Goal: Task Accomplishment & Management: Use online tool/utility

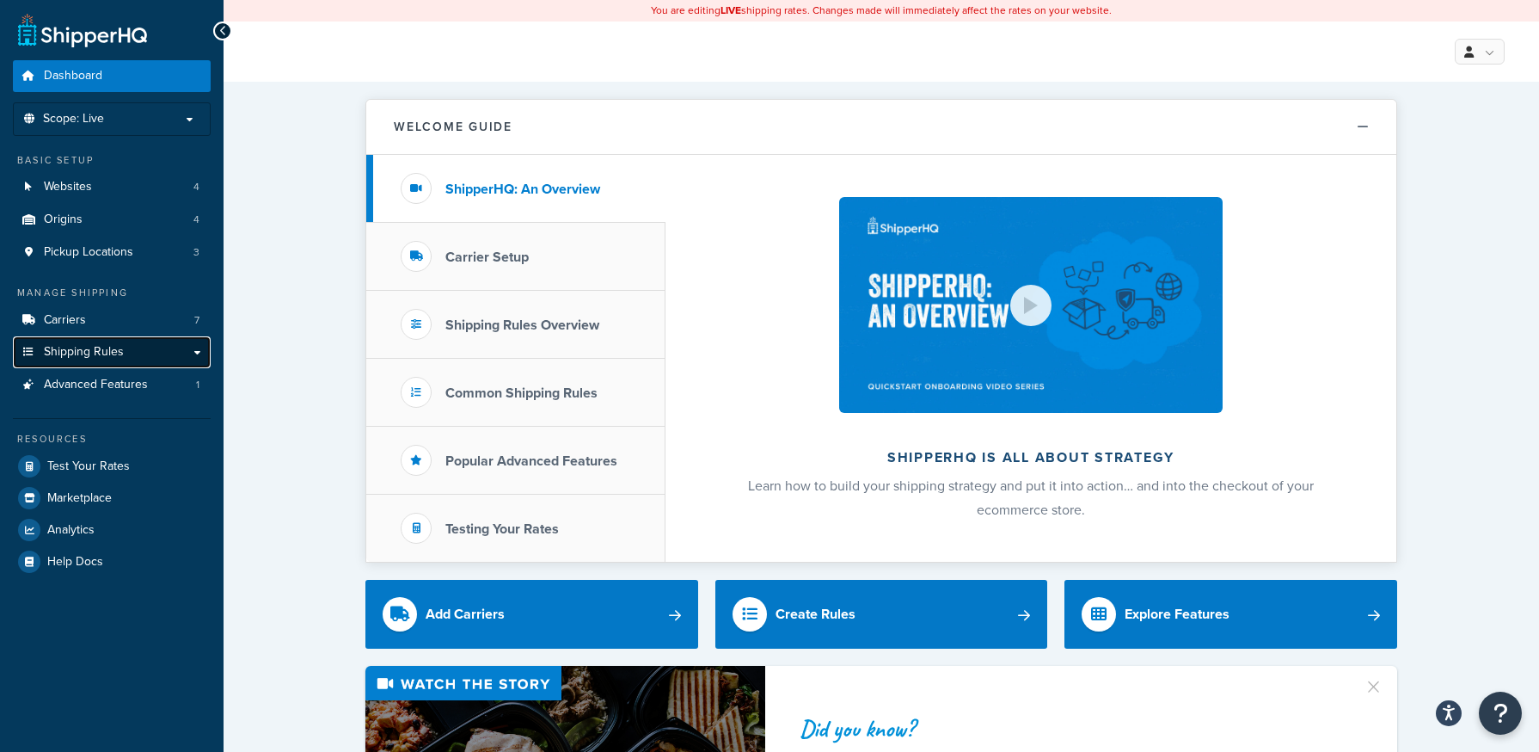
click at [82, 353] on span "Shipping Rules" at bounding box center [84, 352] width 80 height 15
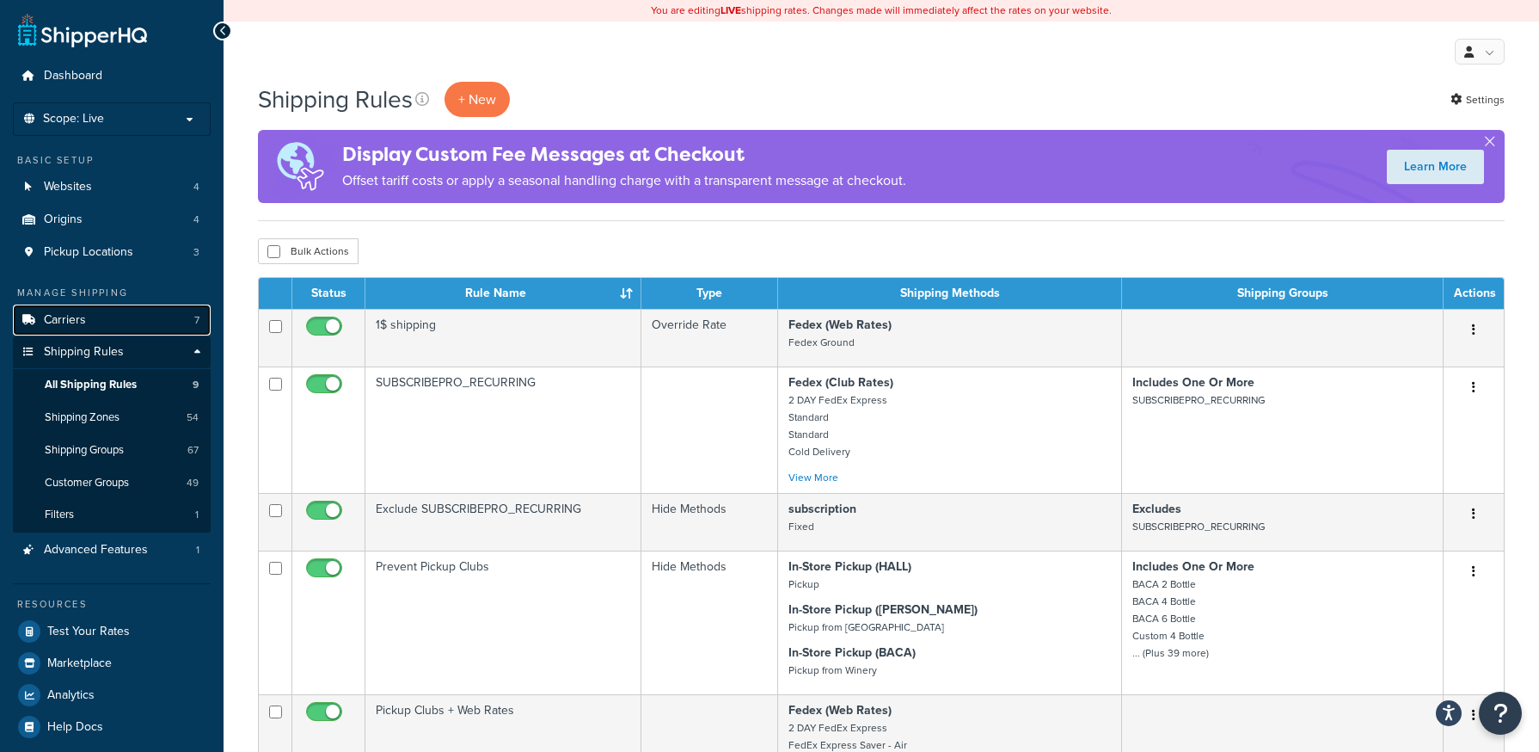
drag, startPoint x: 0, startPoint y: 0, endPoint x: 72, endPoint y: 331, distance: 338.9
click at [72, 331] on link "Carriers 7" at bounding box center [112, 320] width 198 height 32
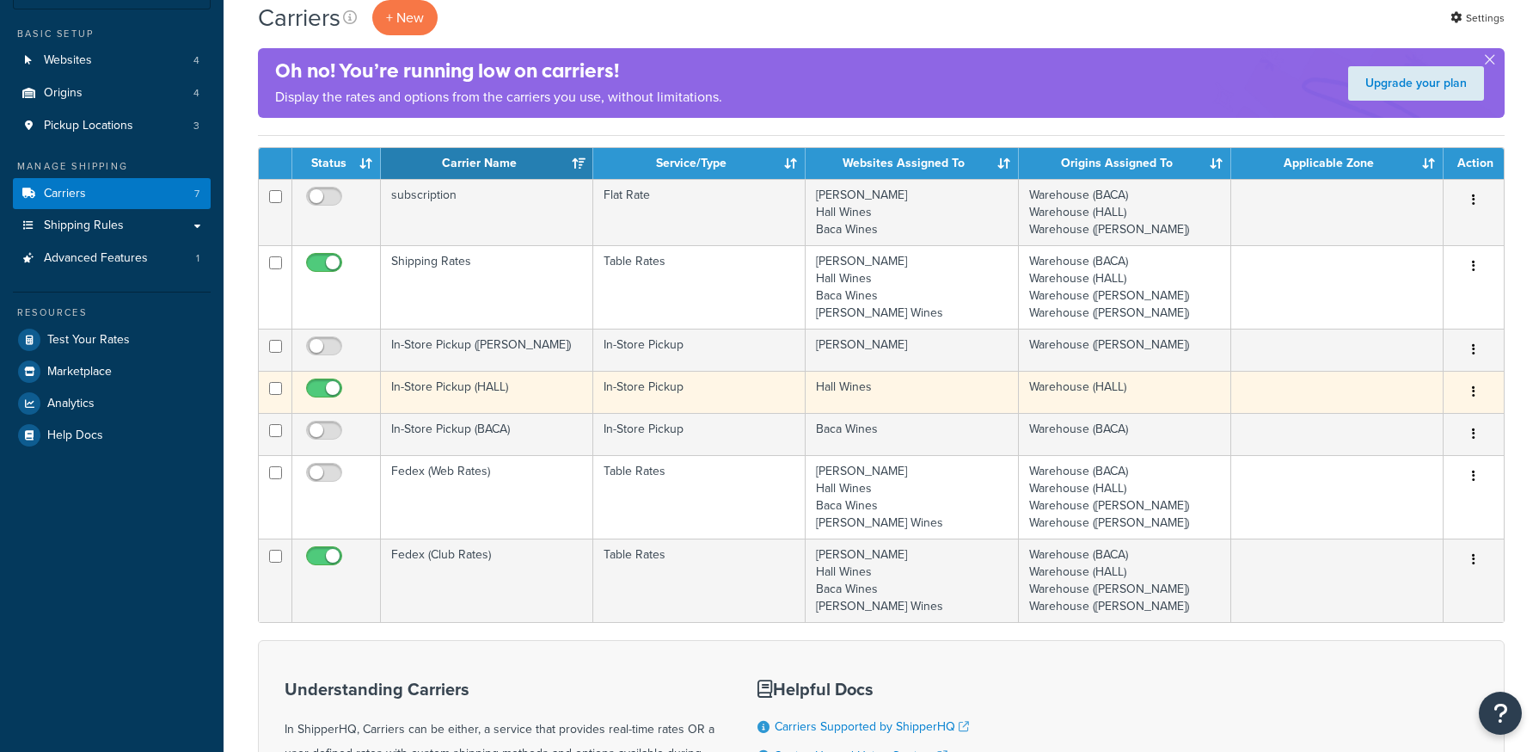
scroll to position [258, 0]
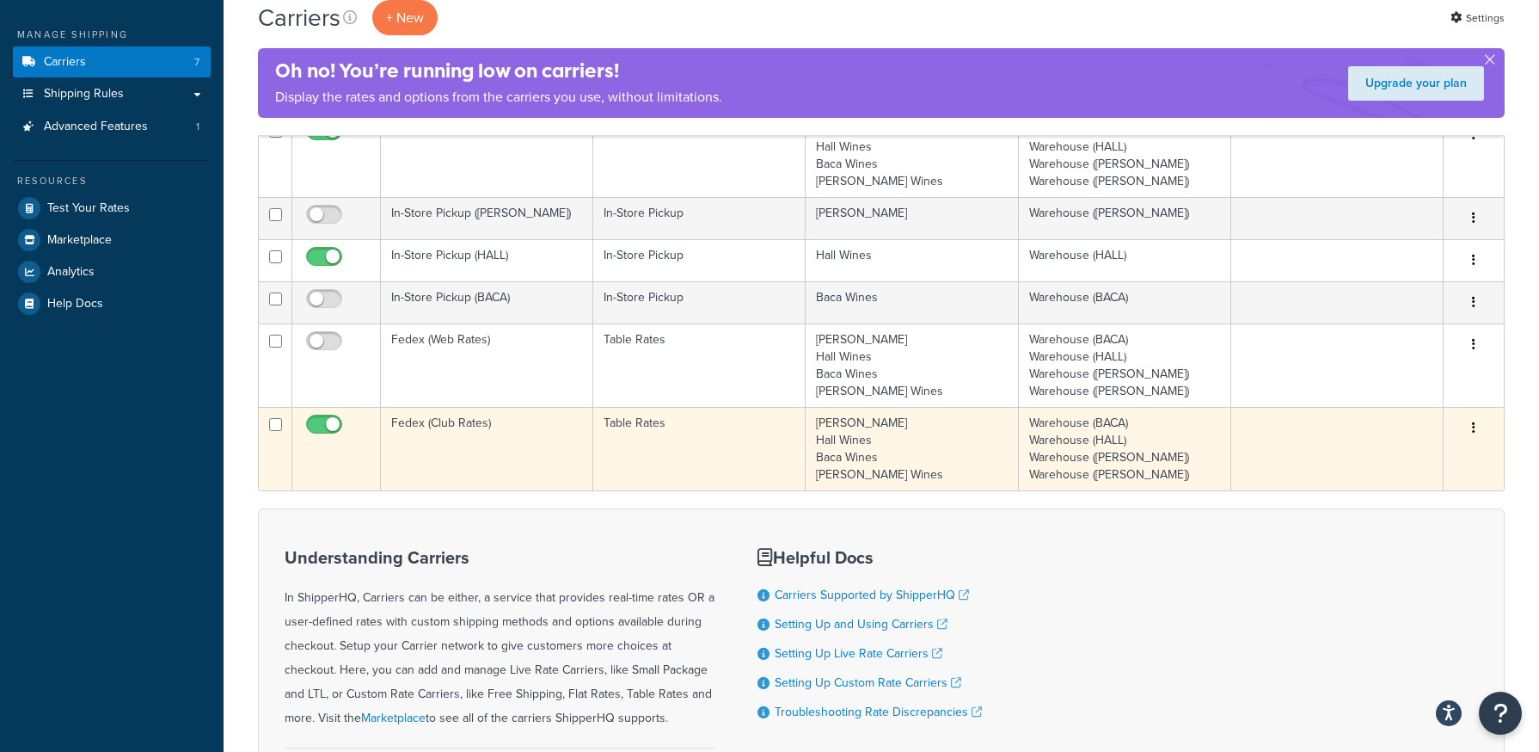
click at [1477, 429] on button "button" at bounding box center [1474, 429] width 24 height 28
click at [1435, 455] on link "Edit" at bounding box center [1404, 462] width 136 height 35
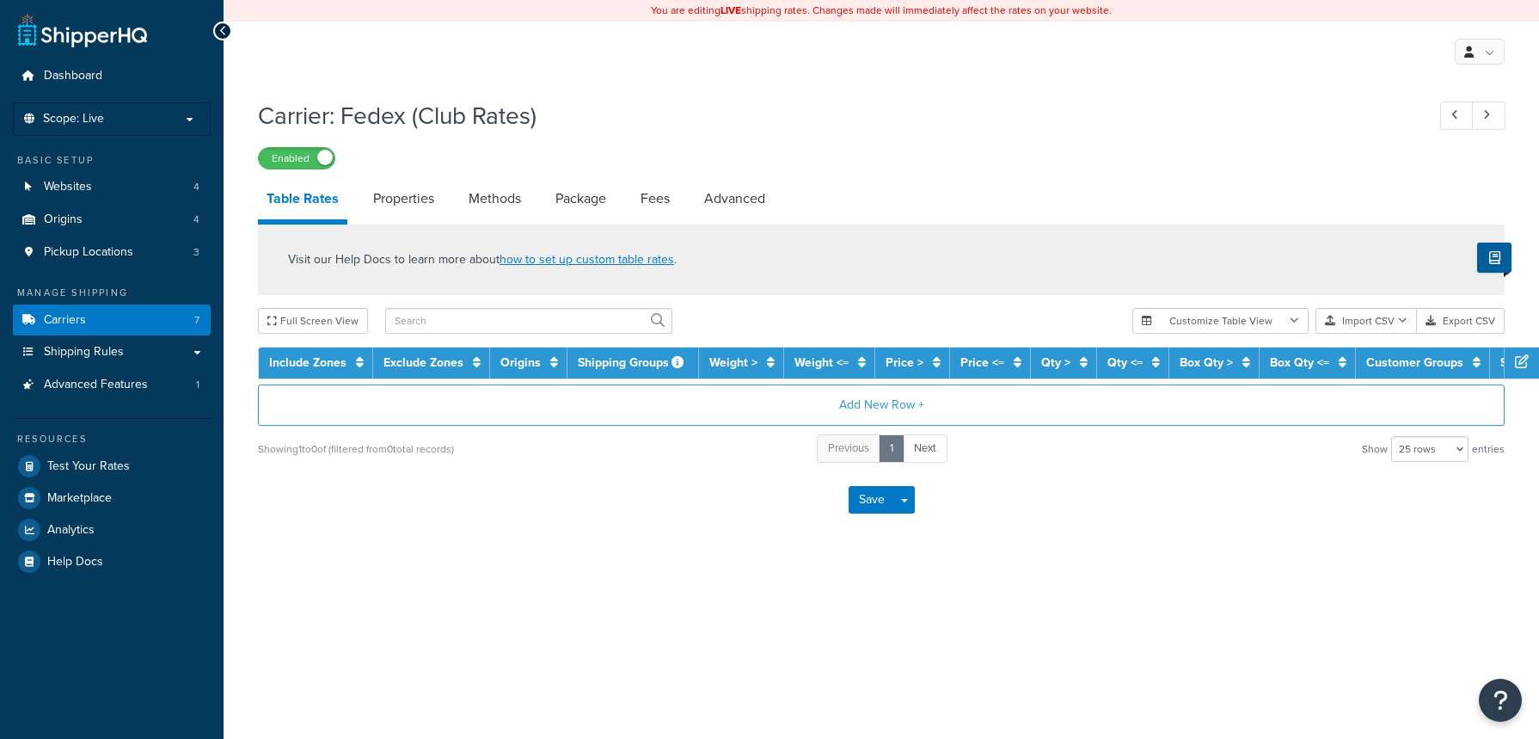
select select "25"
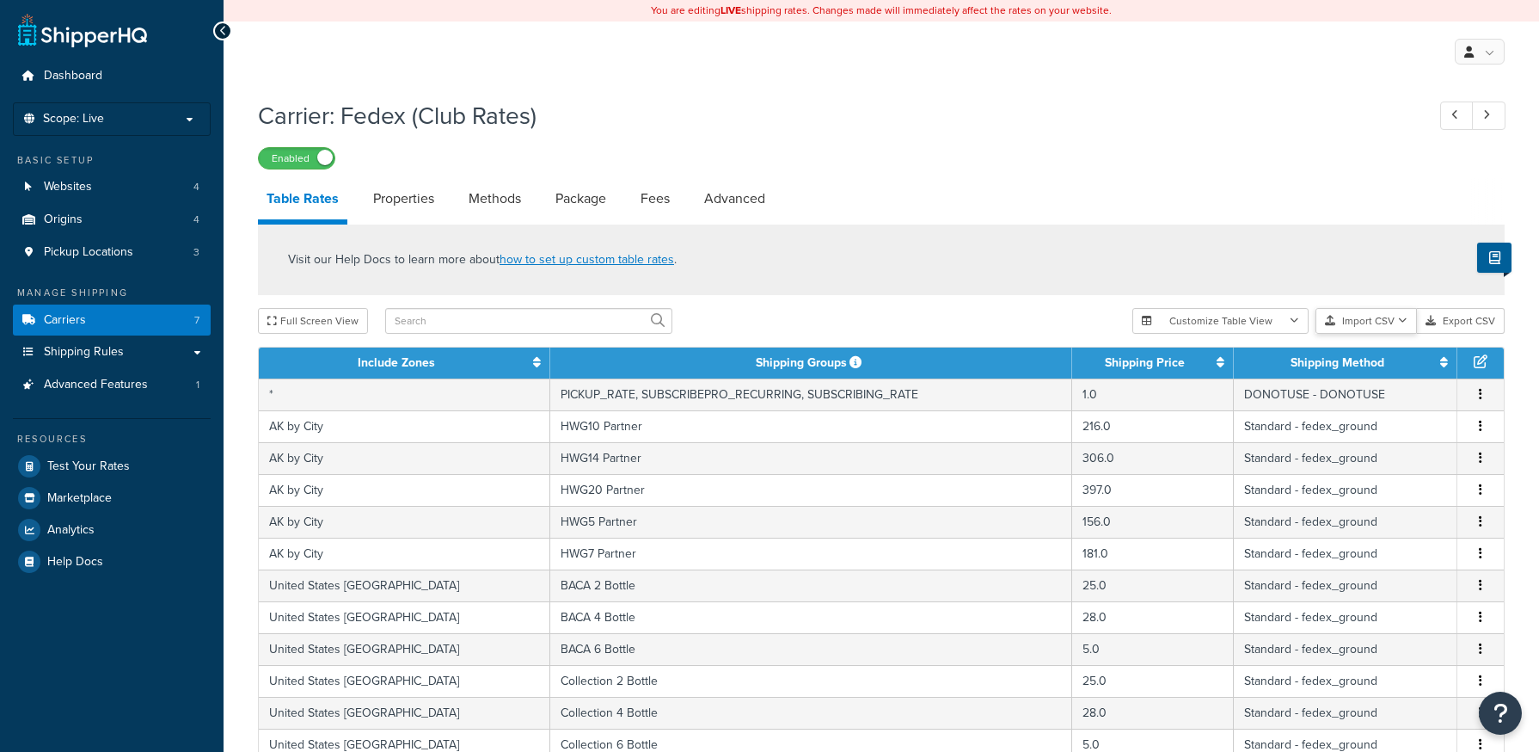
click at [1378, 329] on button "Import CSV" at bounding box center [1366, 321] width 101 height 26
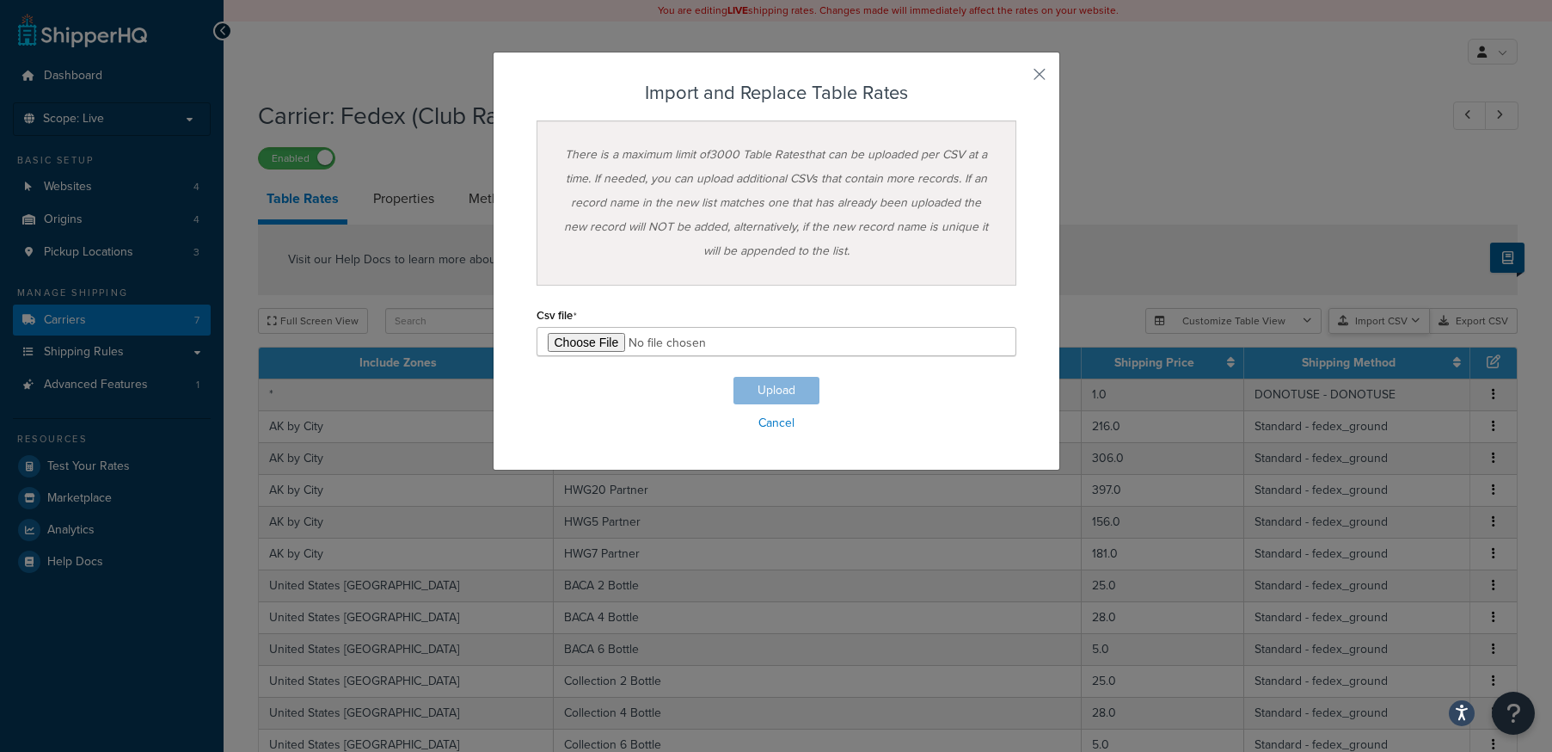
click at [1376, 334] on div "Customize Table View Show all columns Show selected columns Import CSV Import a…" at bounding box center [1332, 321] width 372 height 26
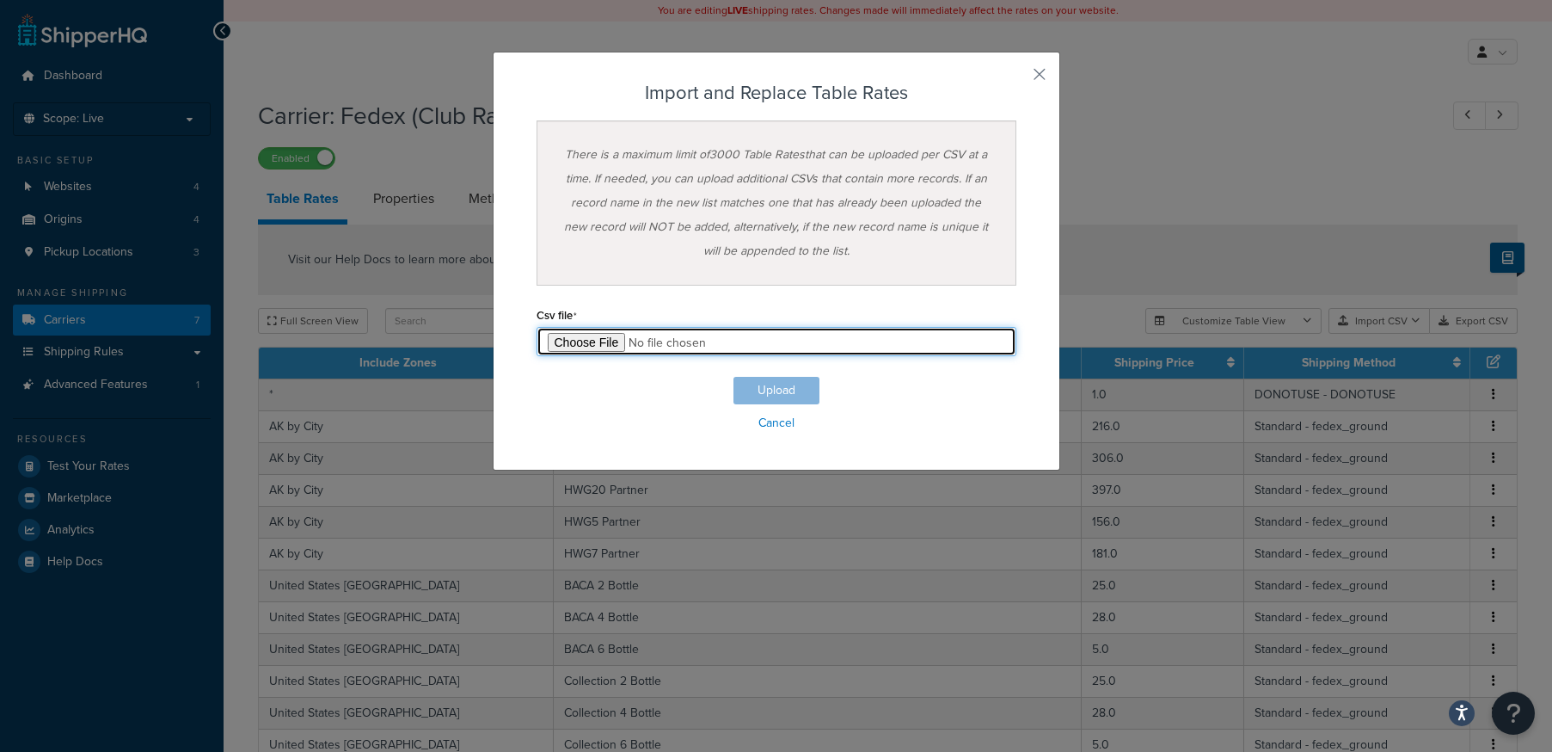
click at [571, 355] on input "file" at bounding box center [777, 341] width 480 height 29
type input "C:\fakepath\SHQ-live-Club-Table Rate Export-2025-08-15 HI AK updates.csv"
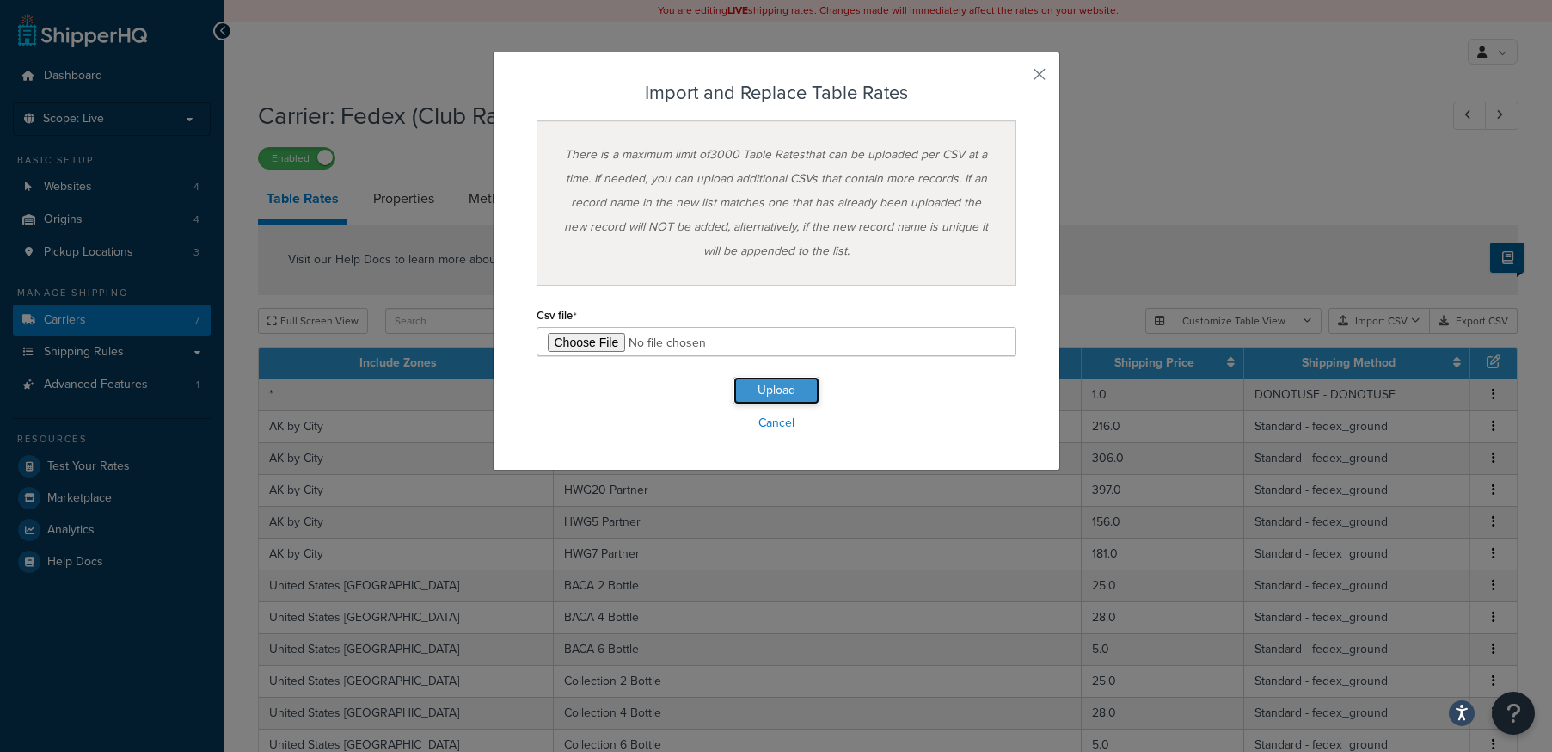
click at [794, 382] on button "Upload" at bounding box center [777, 391] width 86 height 28
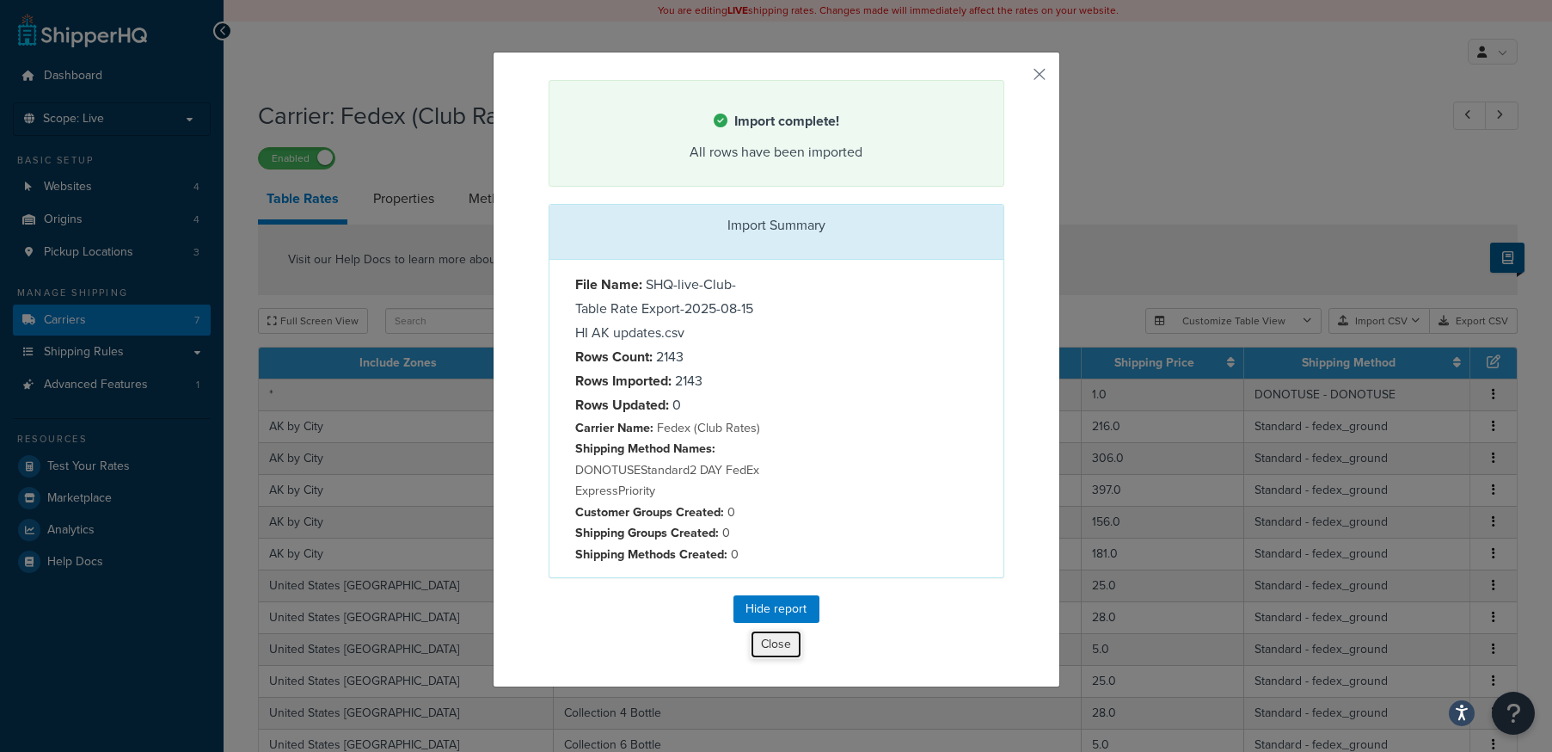
click at [770, 648] on button "Close" at bounding box center [776, 644] width 52 height 29
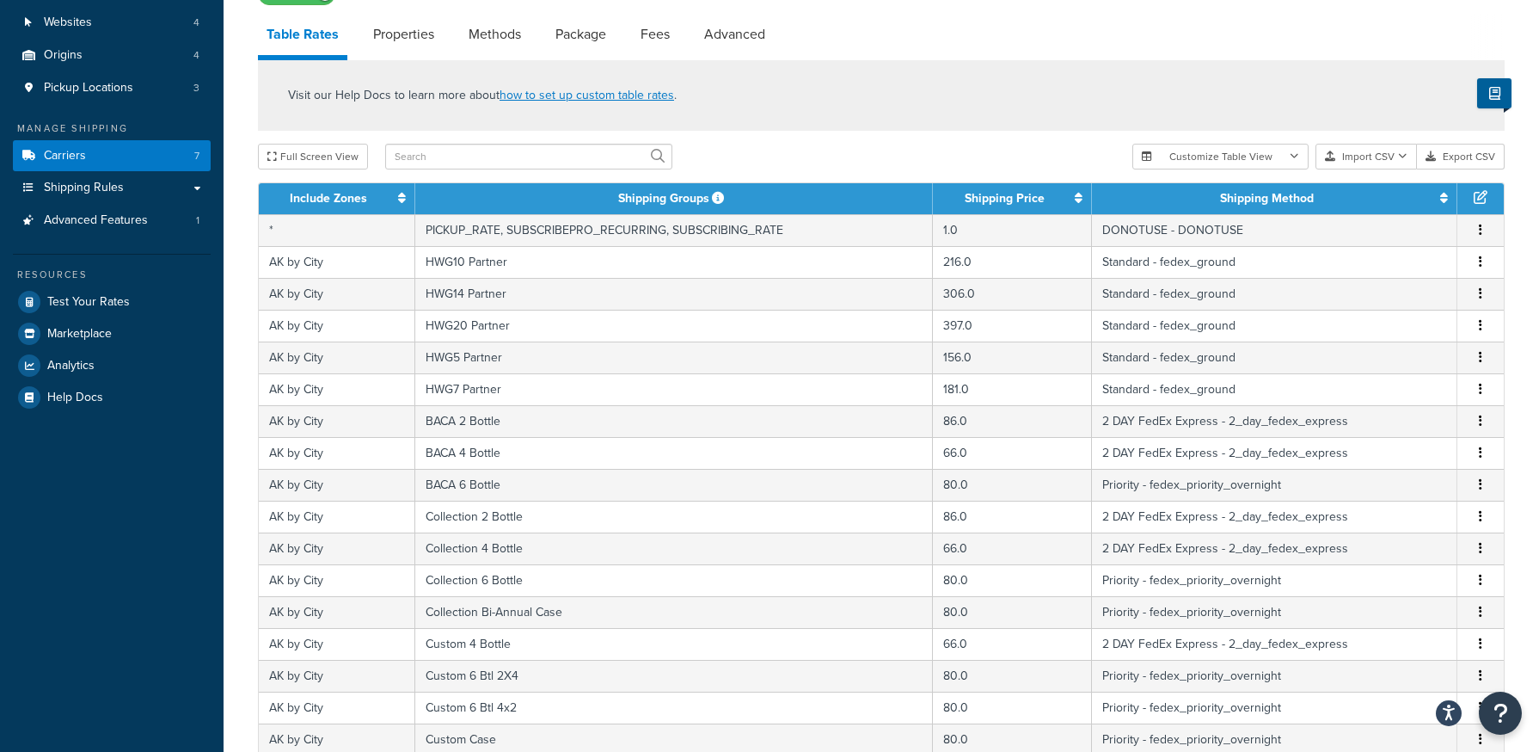
scroll to position [172, 0]
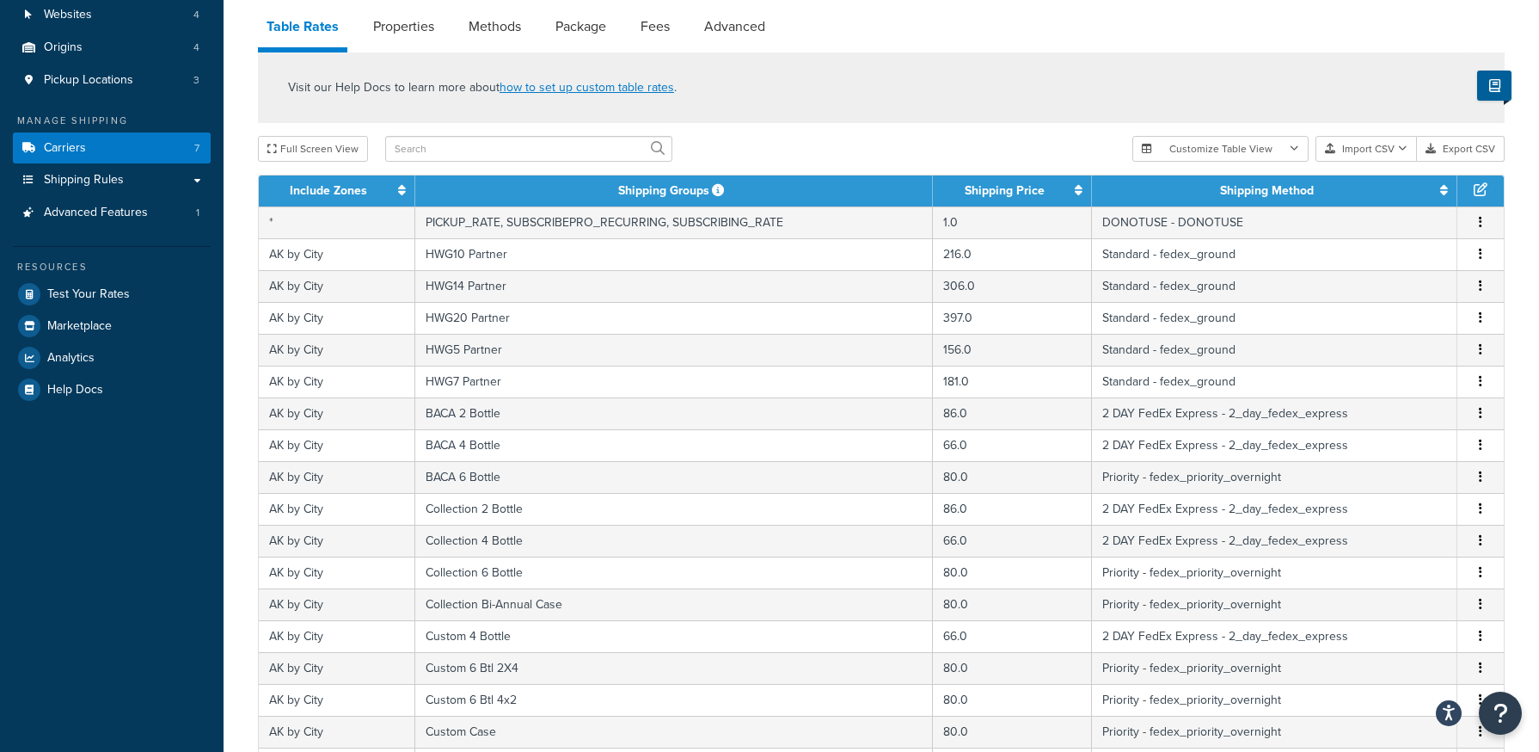
click at [1492, 33] on div at bounding box center [1488, 29] width 34 height 46
